Goal: Information Seeking & Learning: Learn about a topic

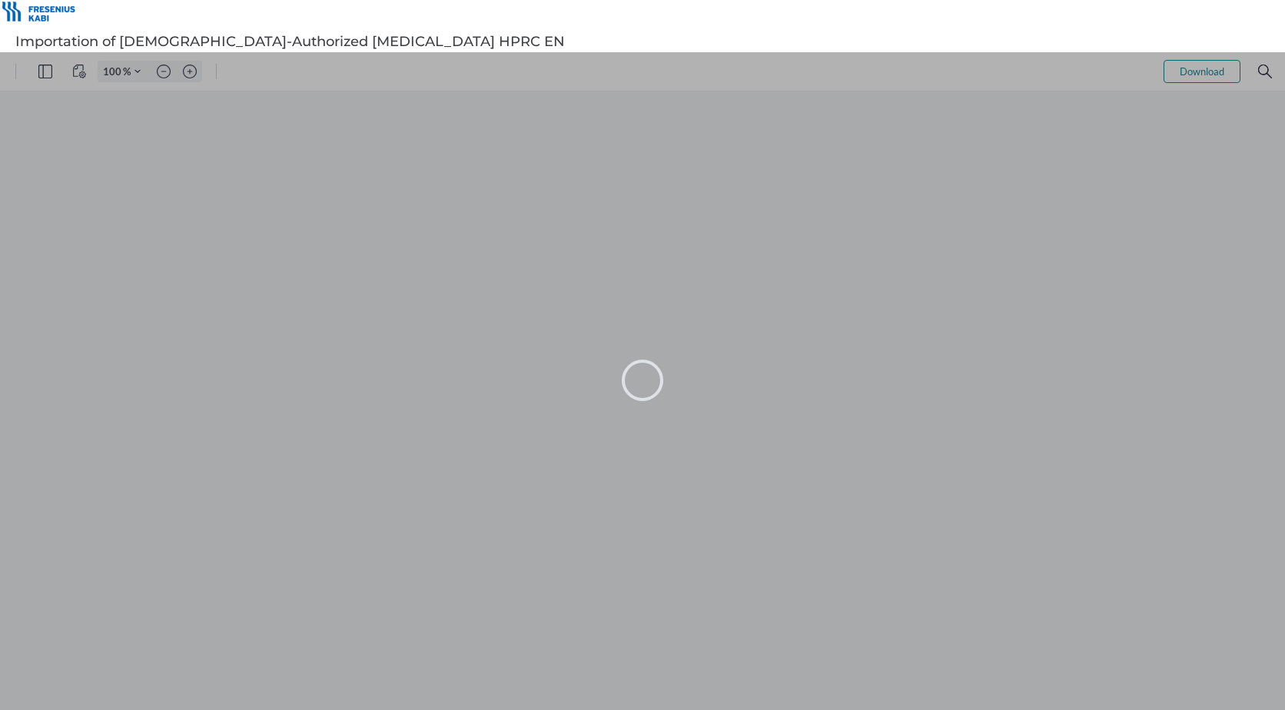
type input "101"
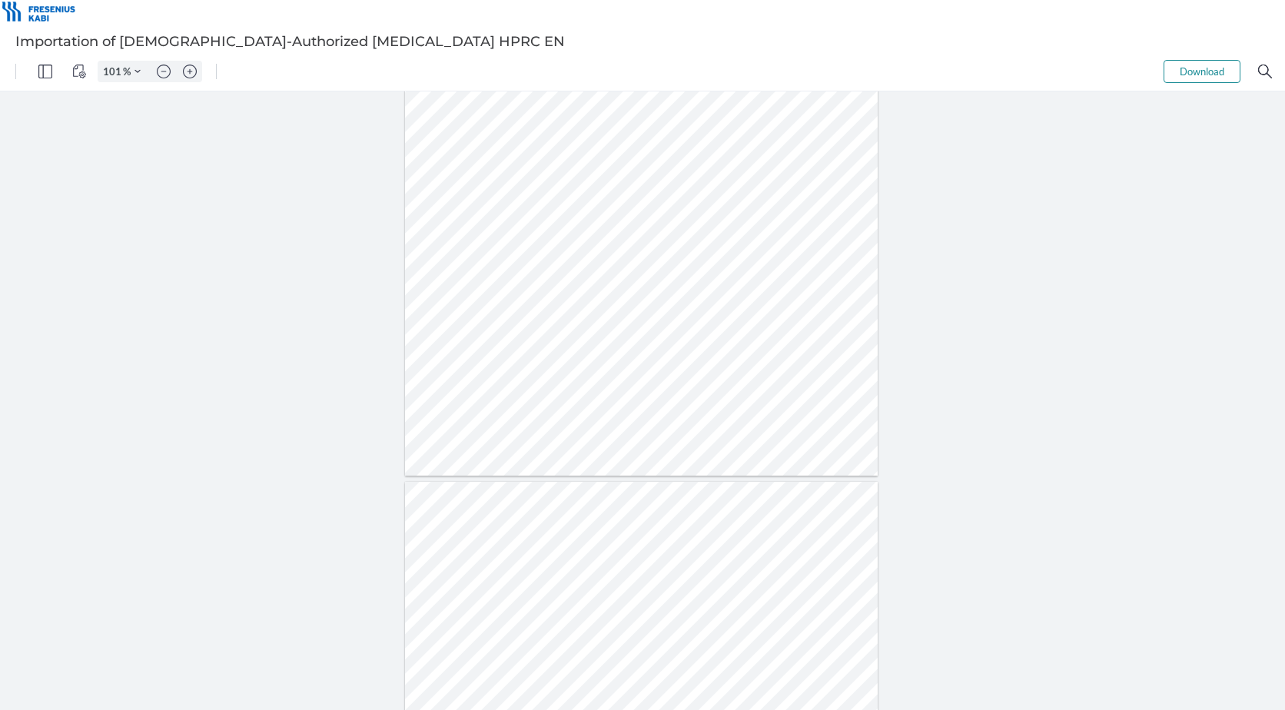
type input "2"
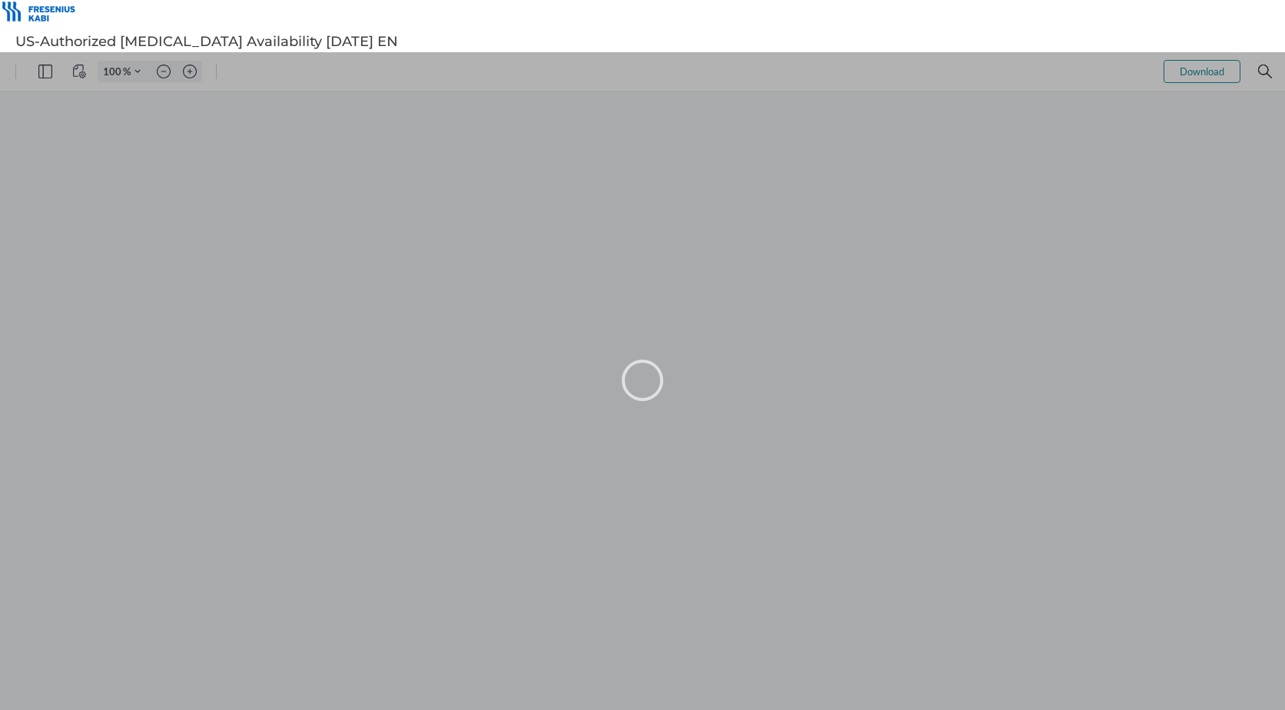
type input "101"
